Goal: Transaction & Acquisition: Download file/media

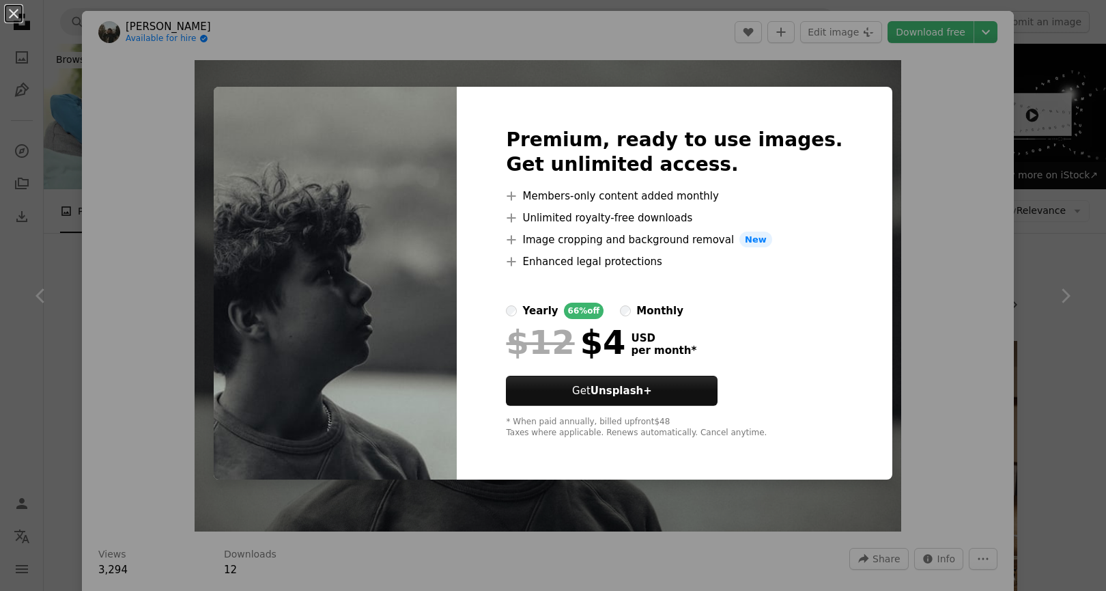
scroll to position [4266, 0]
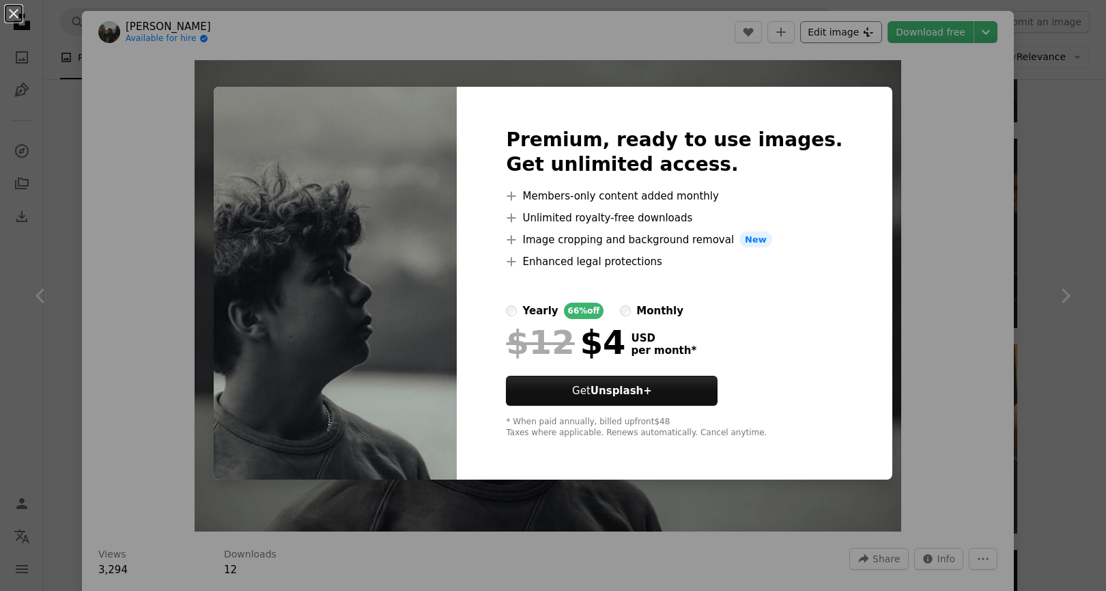
click at [822, 30] on div "An X shape Premium, ready to use images. Get unlimited access. A plus sign Memb…" at bounding box center [553, 295] width 1106 height 591
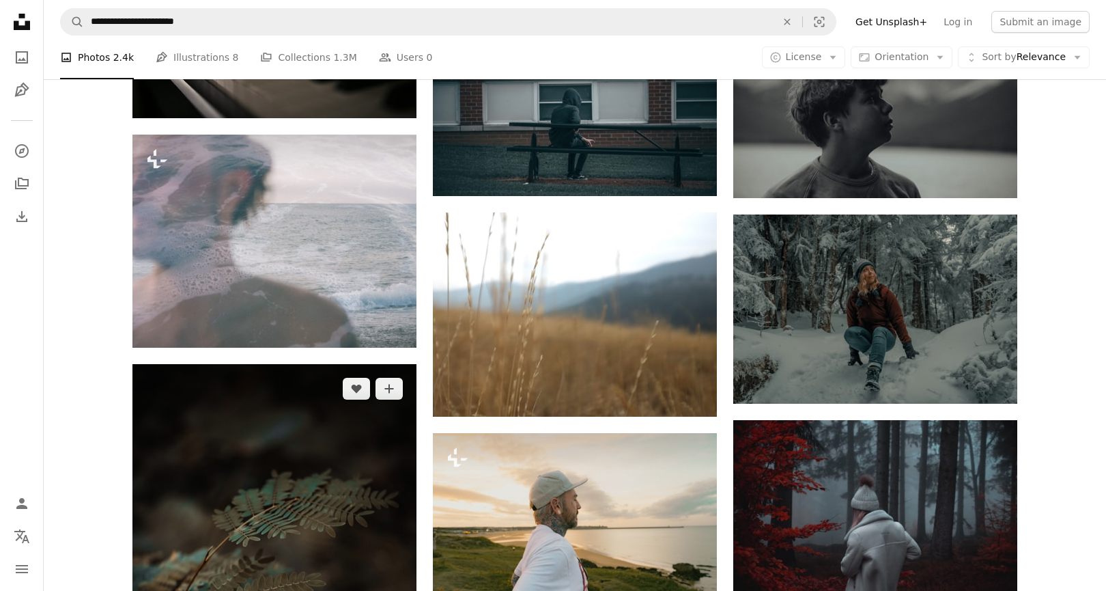
scroll to position [5215, 0]
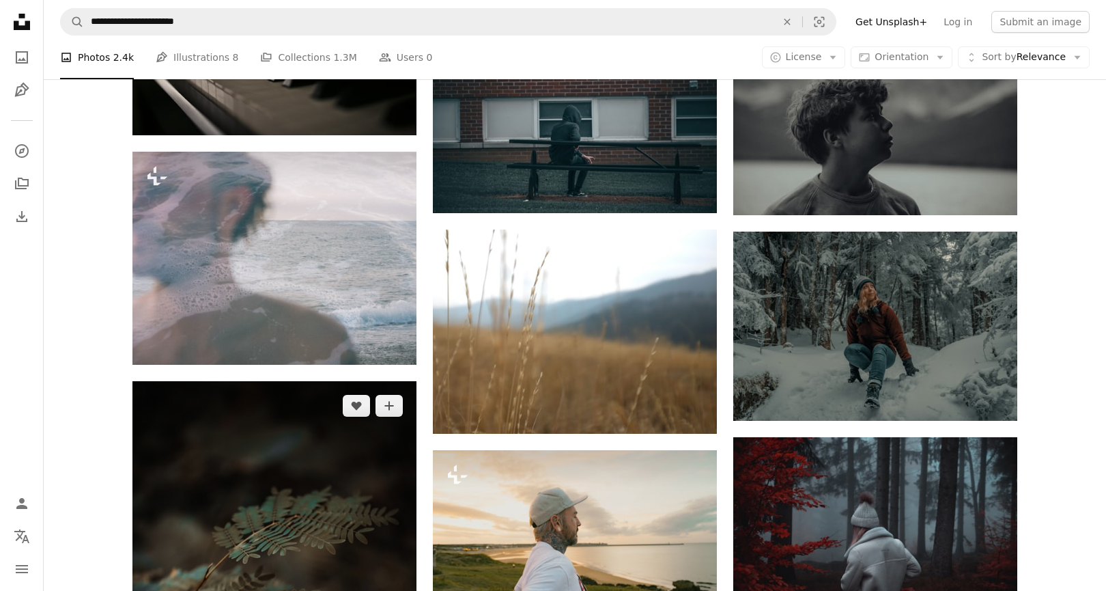
click at [303, 381] on img at bounding box center [274, 594] width 284 height 426
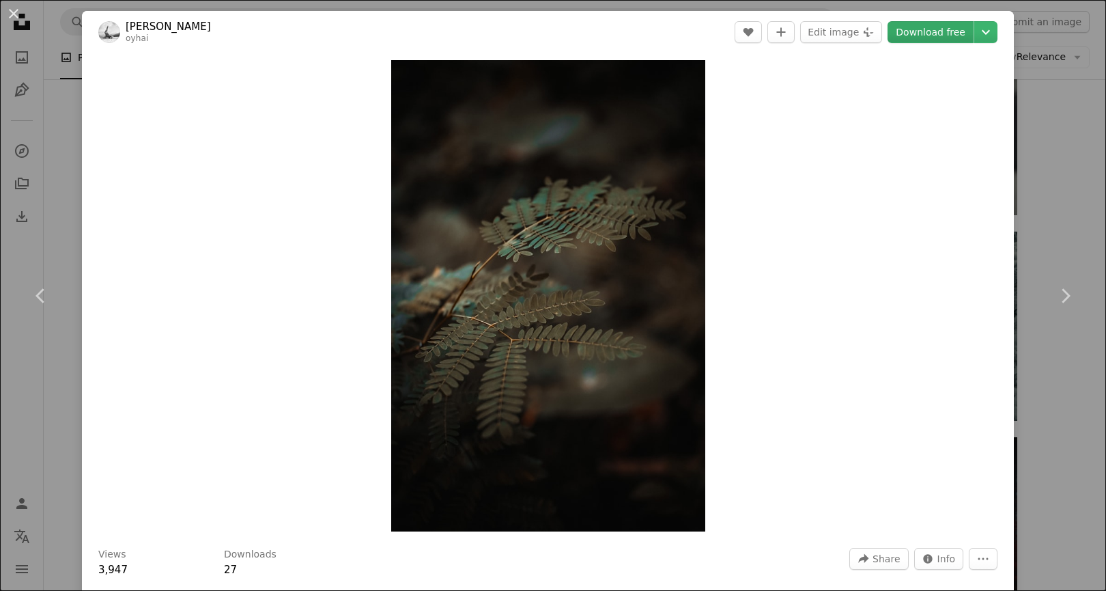
click at [924, 34] on link "Download free" at bounding box center [931, 32] width 86 height 22
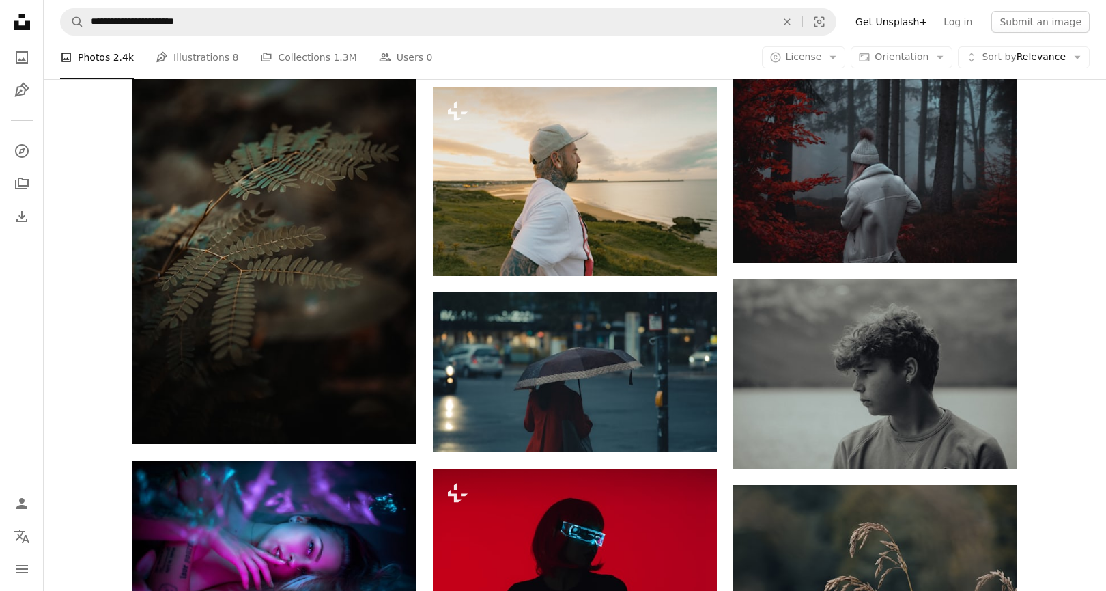
scroll to position [5584, 0]
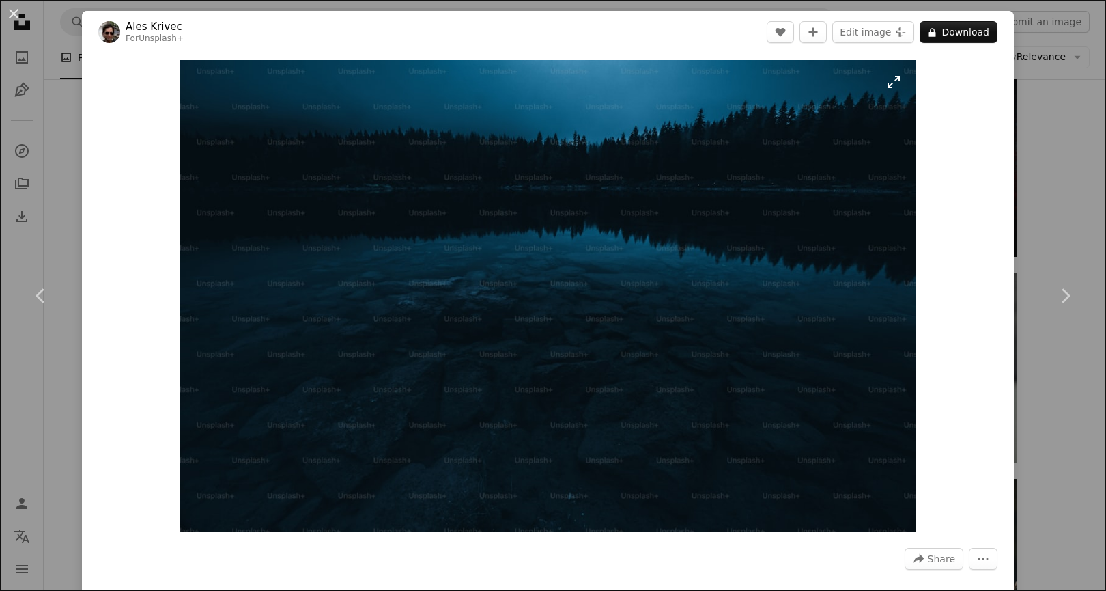
click at [356, 184] on img "Zoom in on this image" at bounding box center [547, 295] width 735 height 471
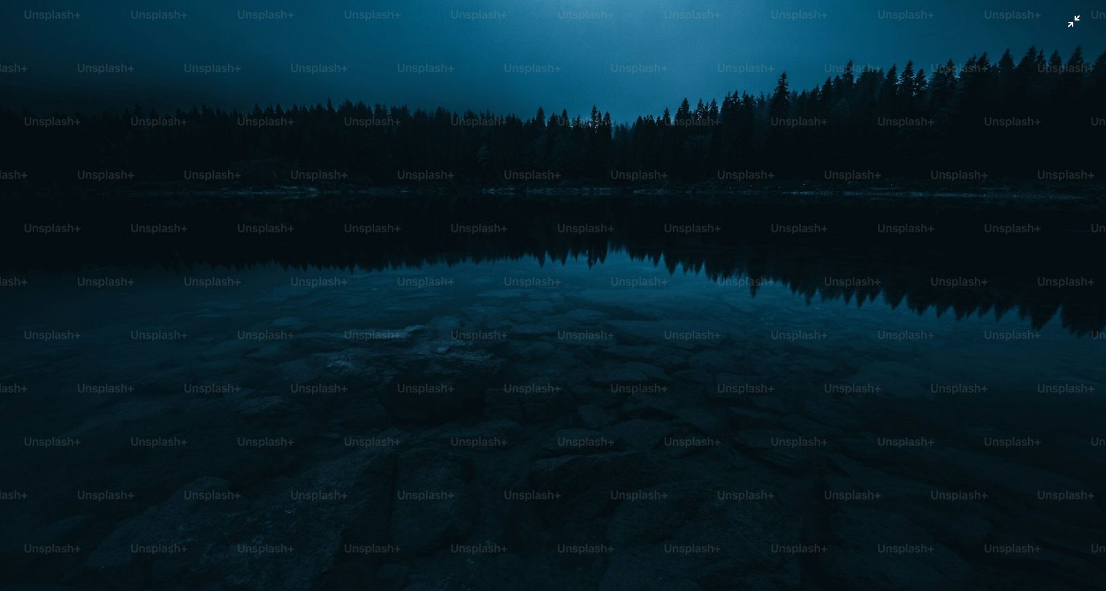
scroll to position [59, 0]
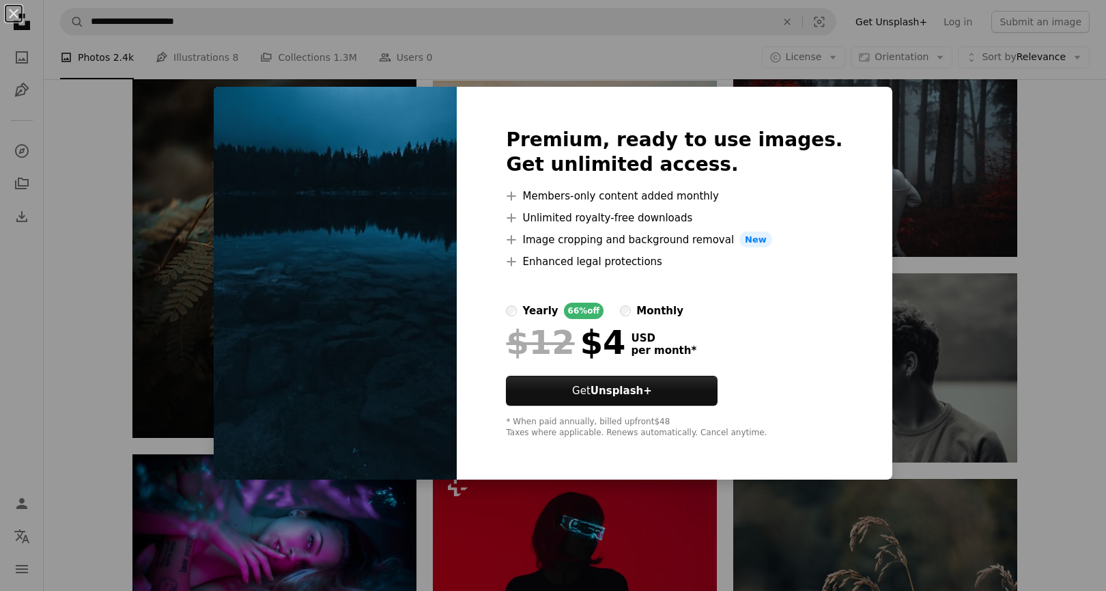
click at [363, 68] on div "An X shape Premium, ready to use images. Get unlimited access. A plus sign Memb…" at bounding box center [553, 295] width 1106 height 591
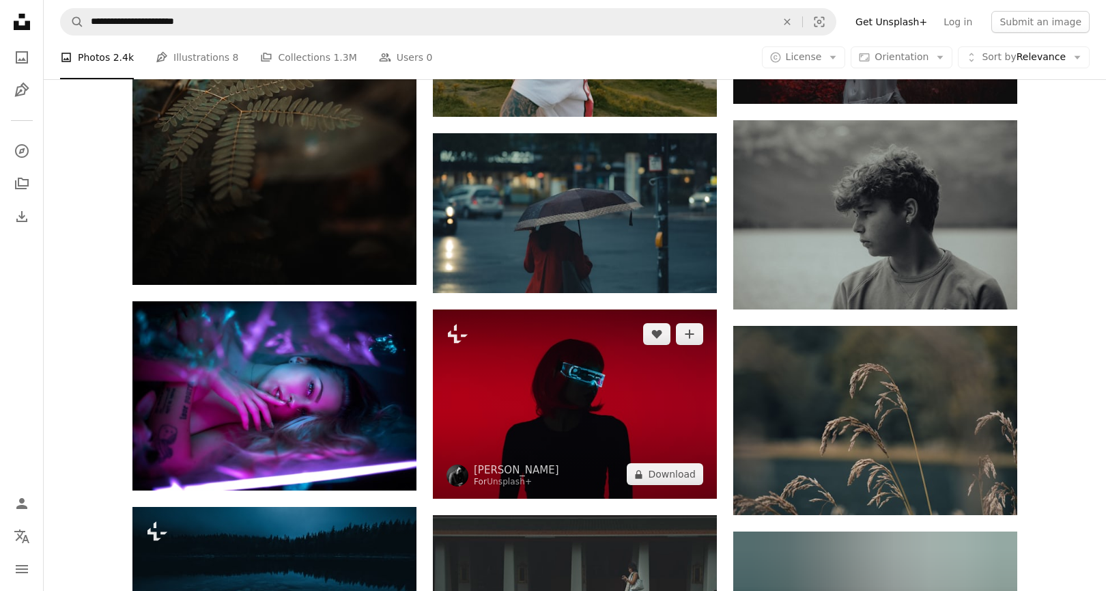
scroll to position [5740, 0]
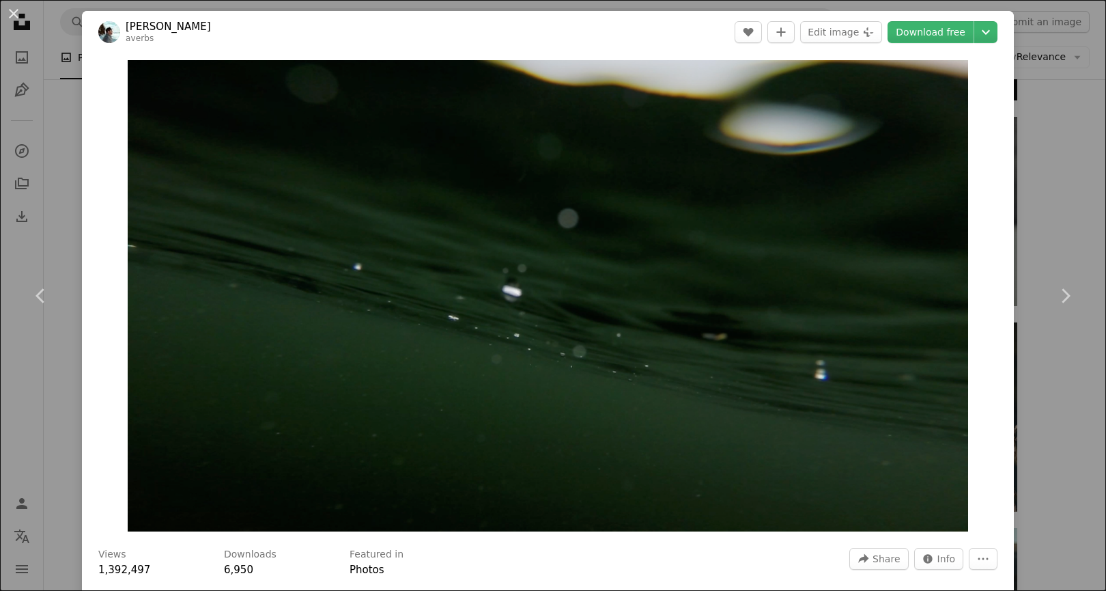
click at [953, 20] on header "[PERSON_NAME] averbs A heart A plus sign Edit image Plus sign for Unsplash+ Dow…" at bounding box center [548, 32] width 932 height 42
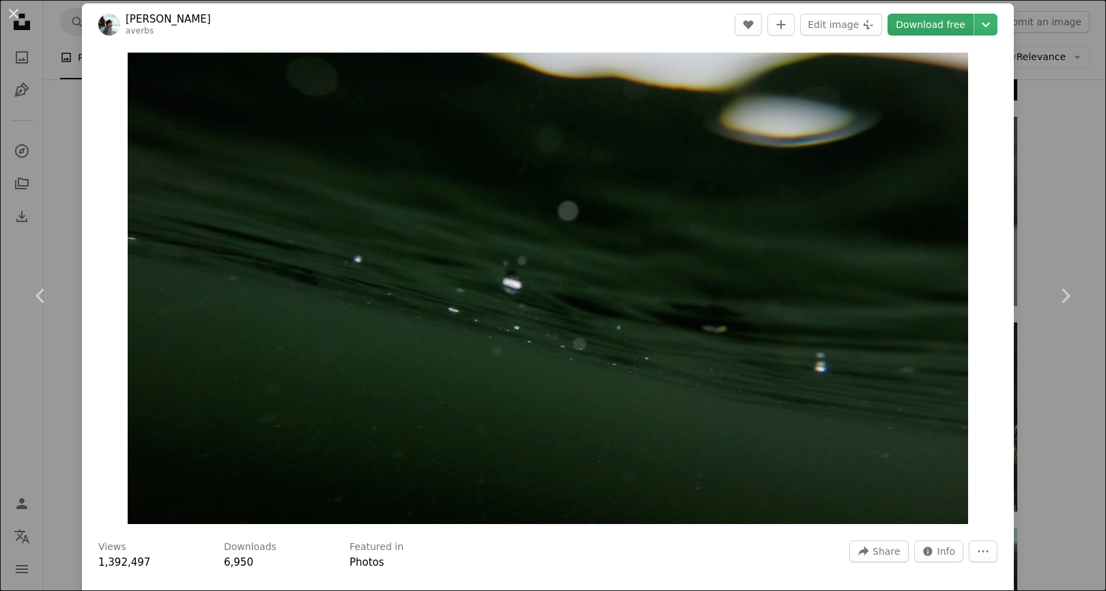
click at [950, 26] on link "Download free" at bounding box center [931, 25] width 86 height 22
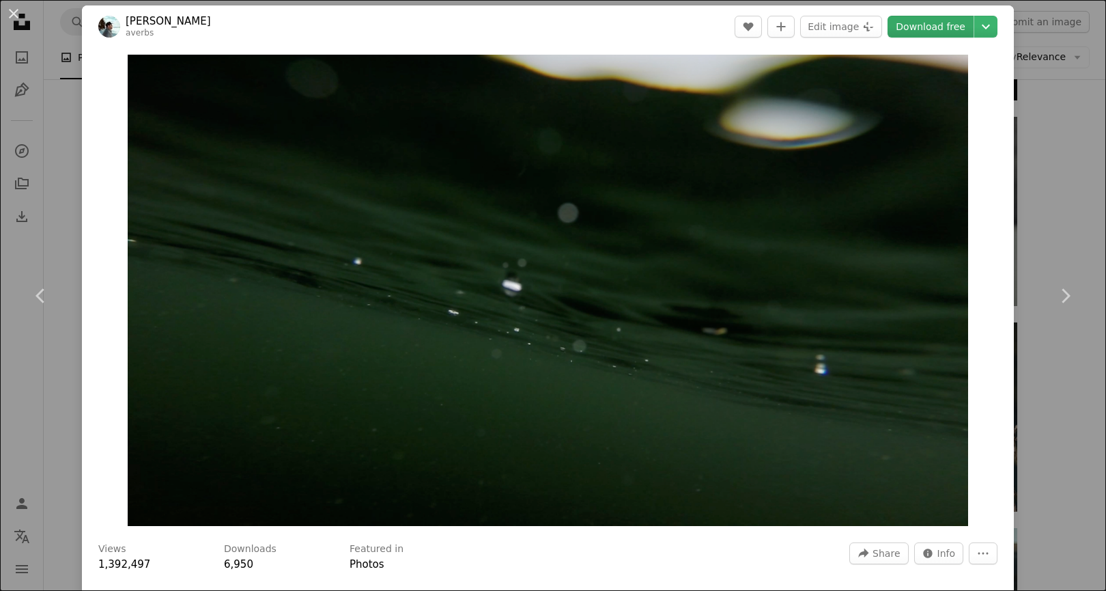
scroll to position [7, 0]
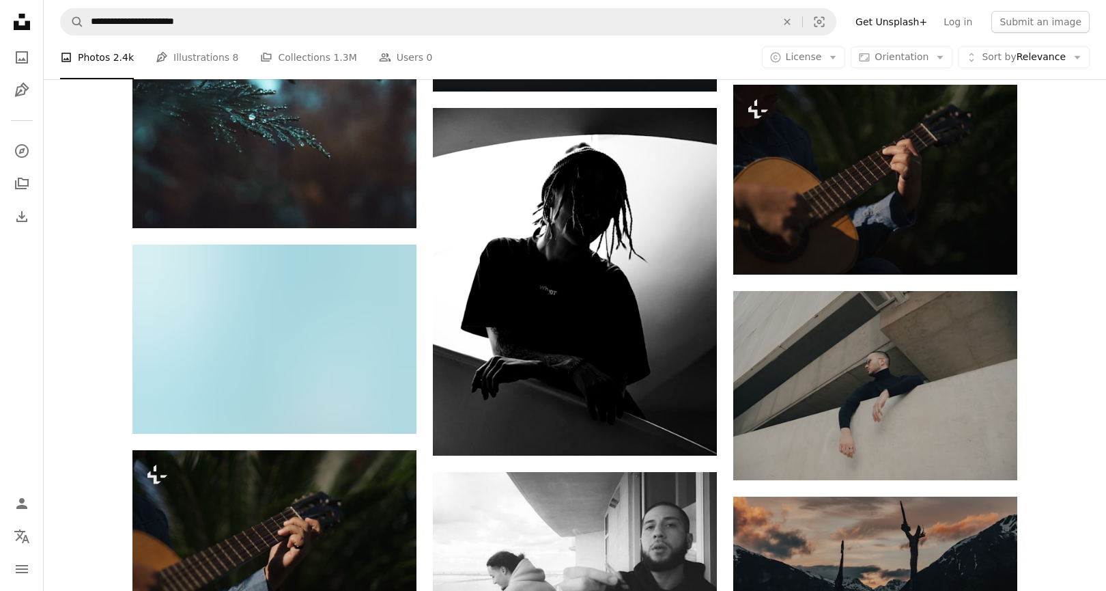
scroll to position [10330, 0]
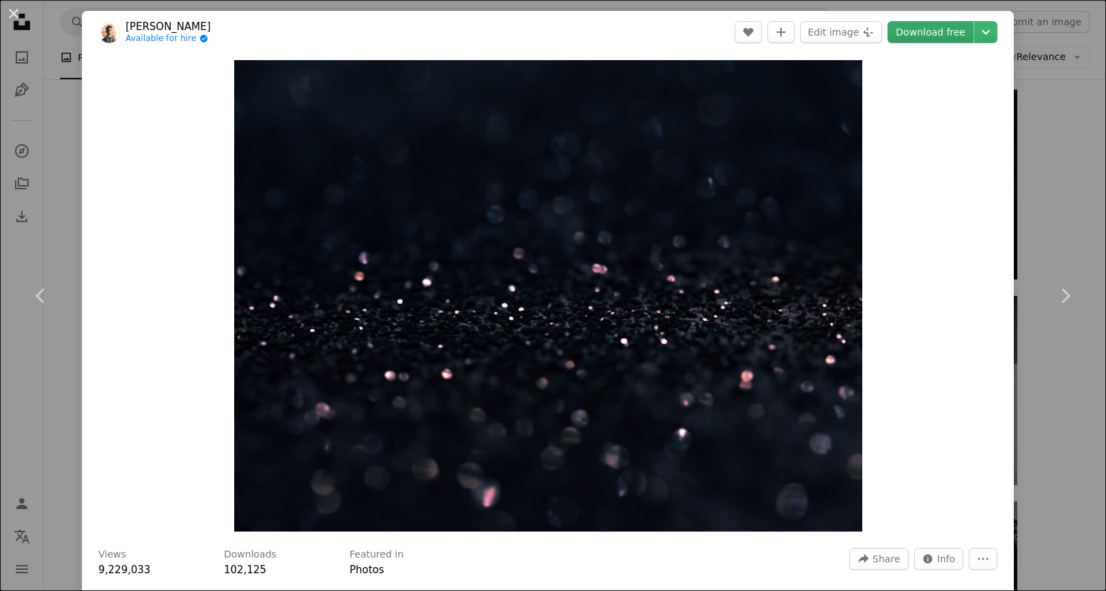
click at [931, 30] on link "Download free" at bounding box center [931, 32] width 86 height 22
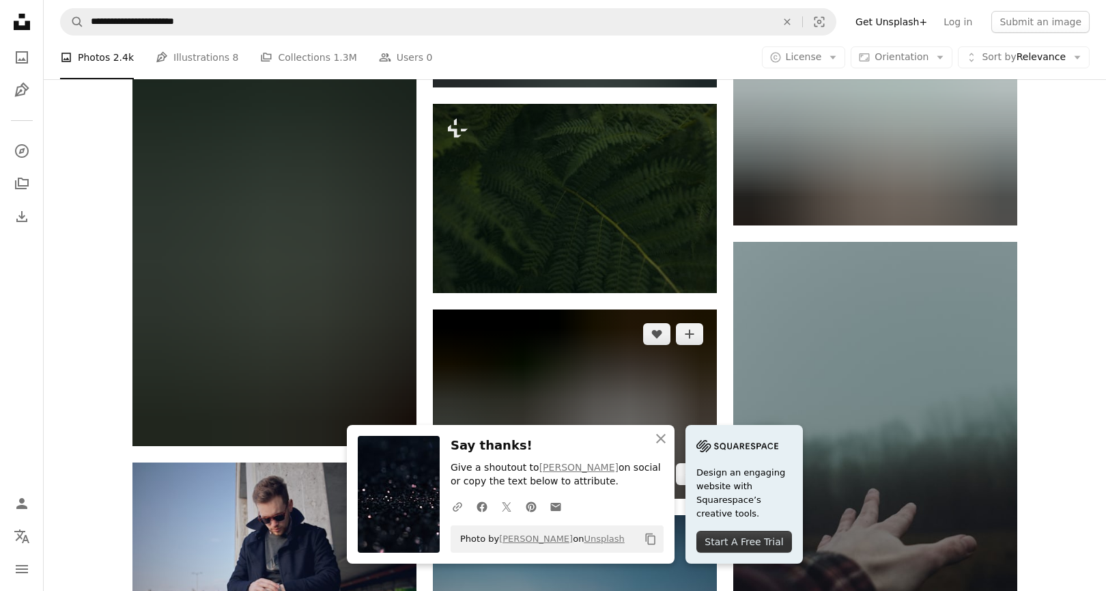
scroll to position [9744, 0]
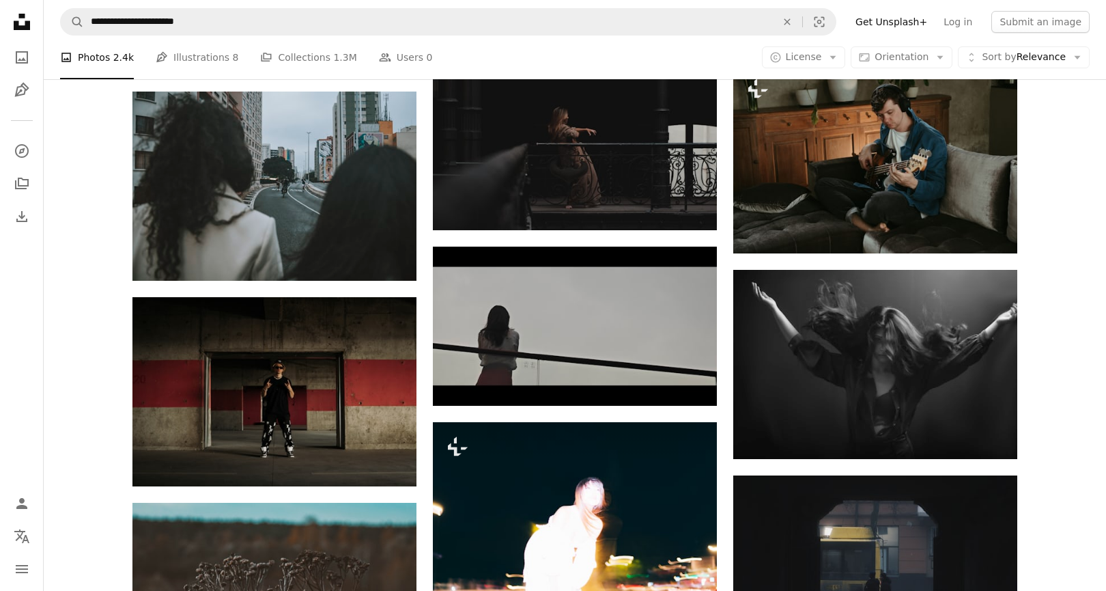
scroll to position [15367, 0]
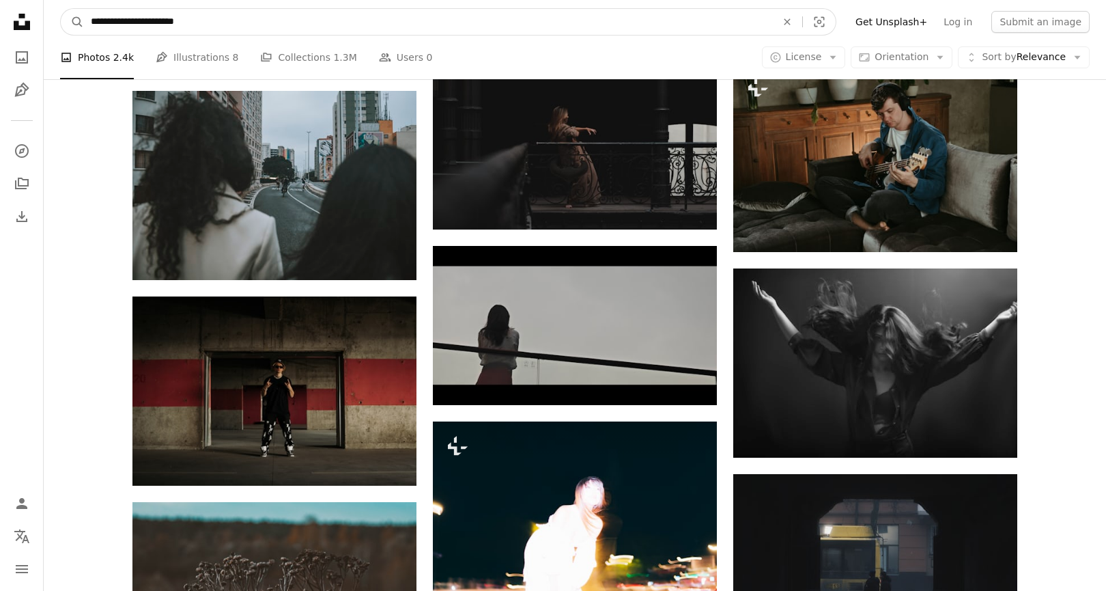
click at [802, 21] on icon "An X shape" at bounding box center [787, 21] width 30 height 11
